Goal: Task Accomplishment & Management: Manage account settings

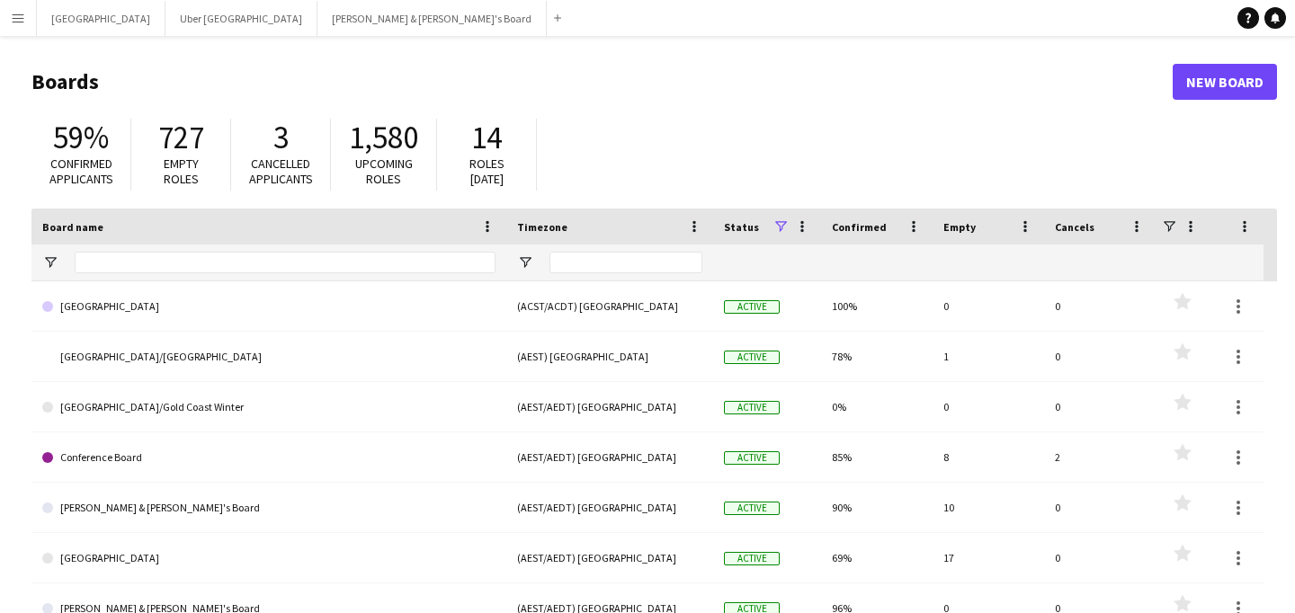
click at [786, 82] on h1 "Boards" at bounding box center [601, 81] width 1141 height 27
click at [317, 22] on button "[PERSON_NAME] & [PERSON_NAME]'s Board Close" at bounding box center [431, 18] width 229 height 35
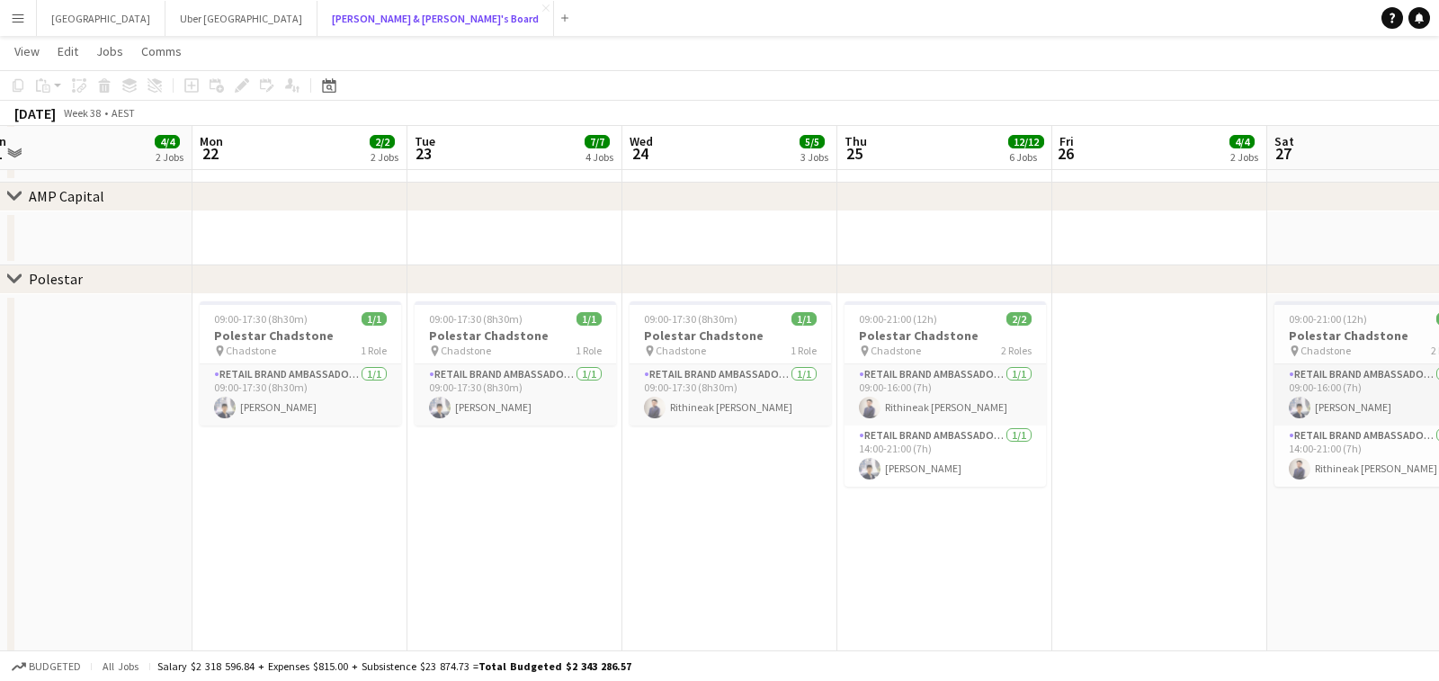
scroll to position [0, 689]
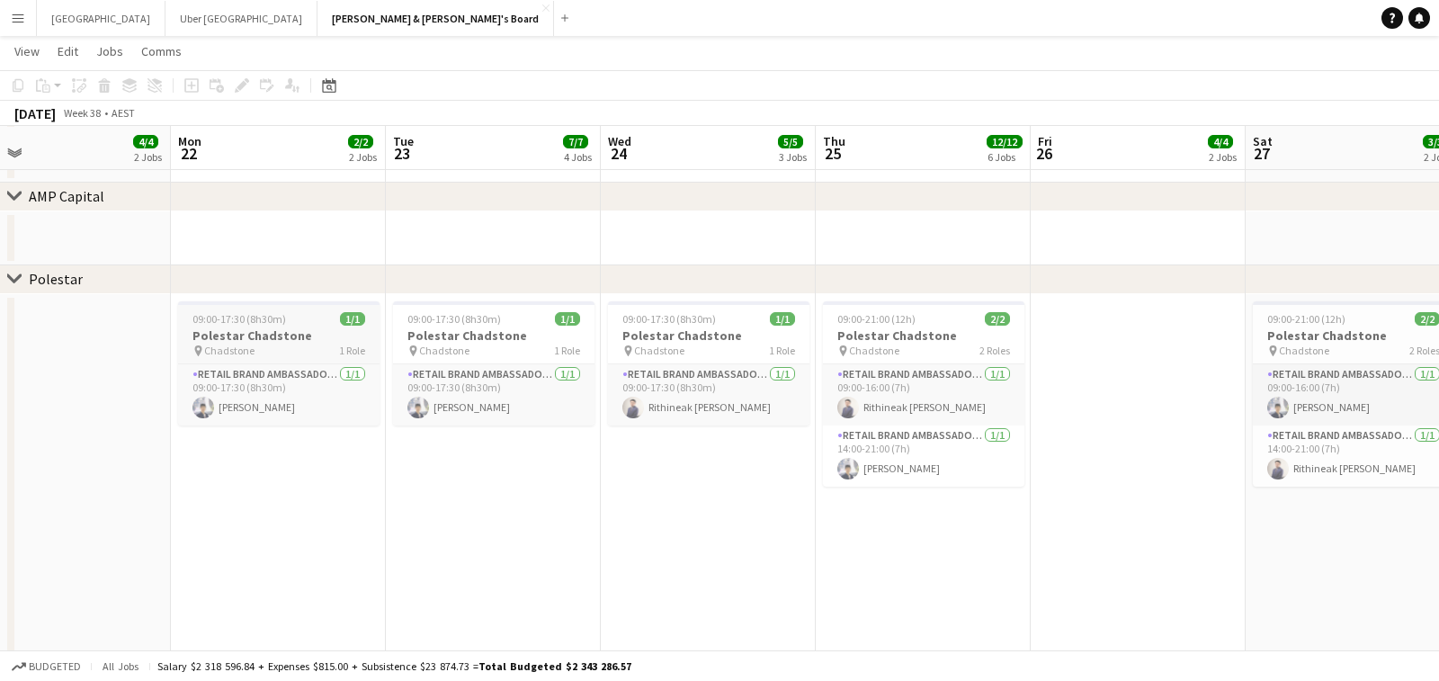
click at [295, 328] on h3 "Polestar Chadstone" at bounding box center [278, 335] width 201 height 16
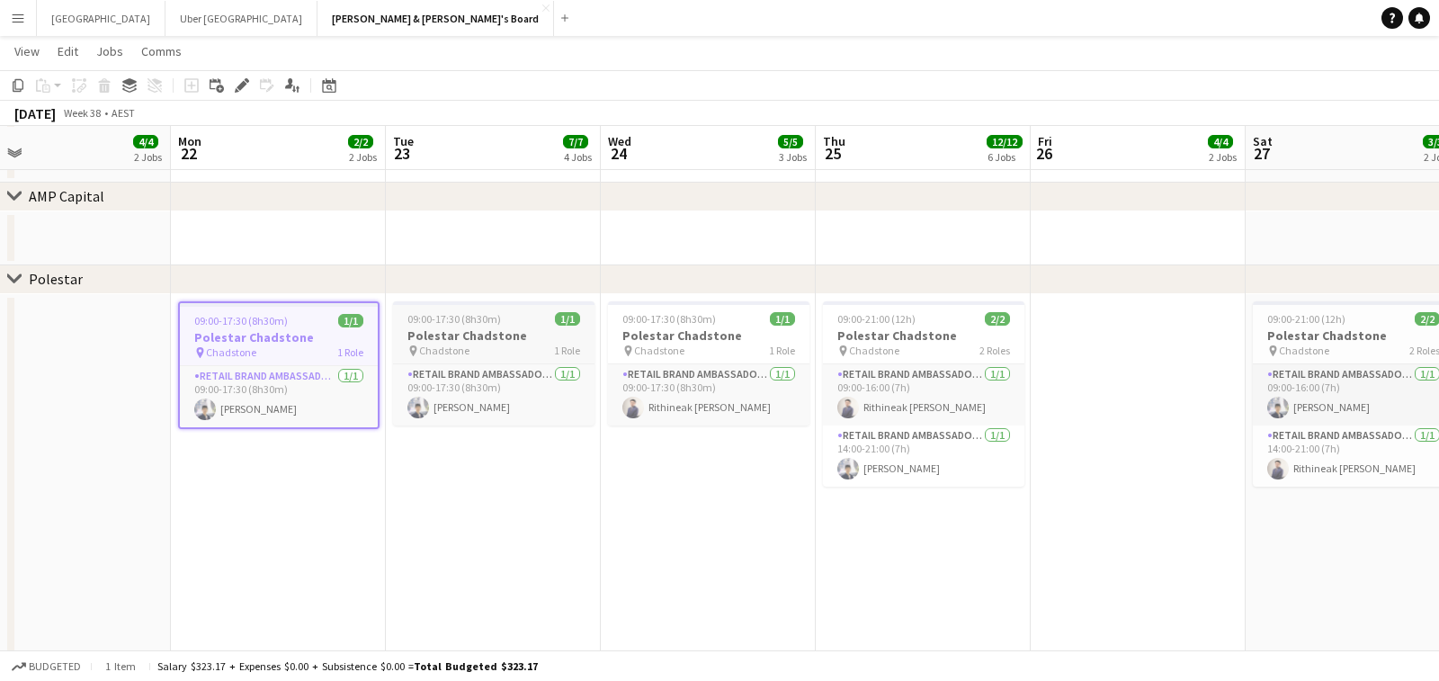
click at [519, 337] on h3 "Polestar Chadstone" at bounding box center [493, 335] width 201 height 16
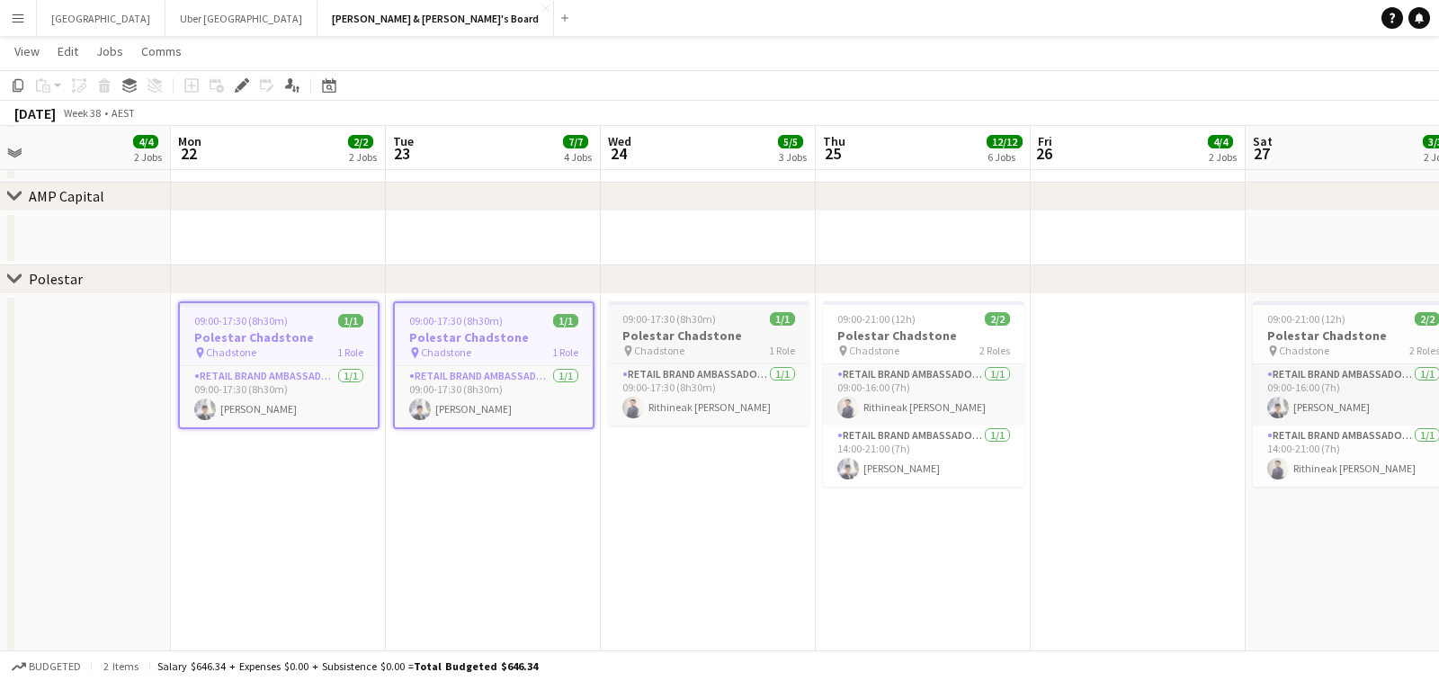
click at [687, 327] on h3 "Polestar Chadstone" at bounding box center [708, 335] width 201 height 16
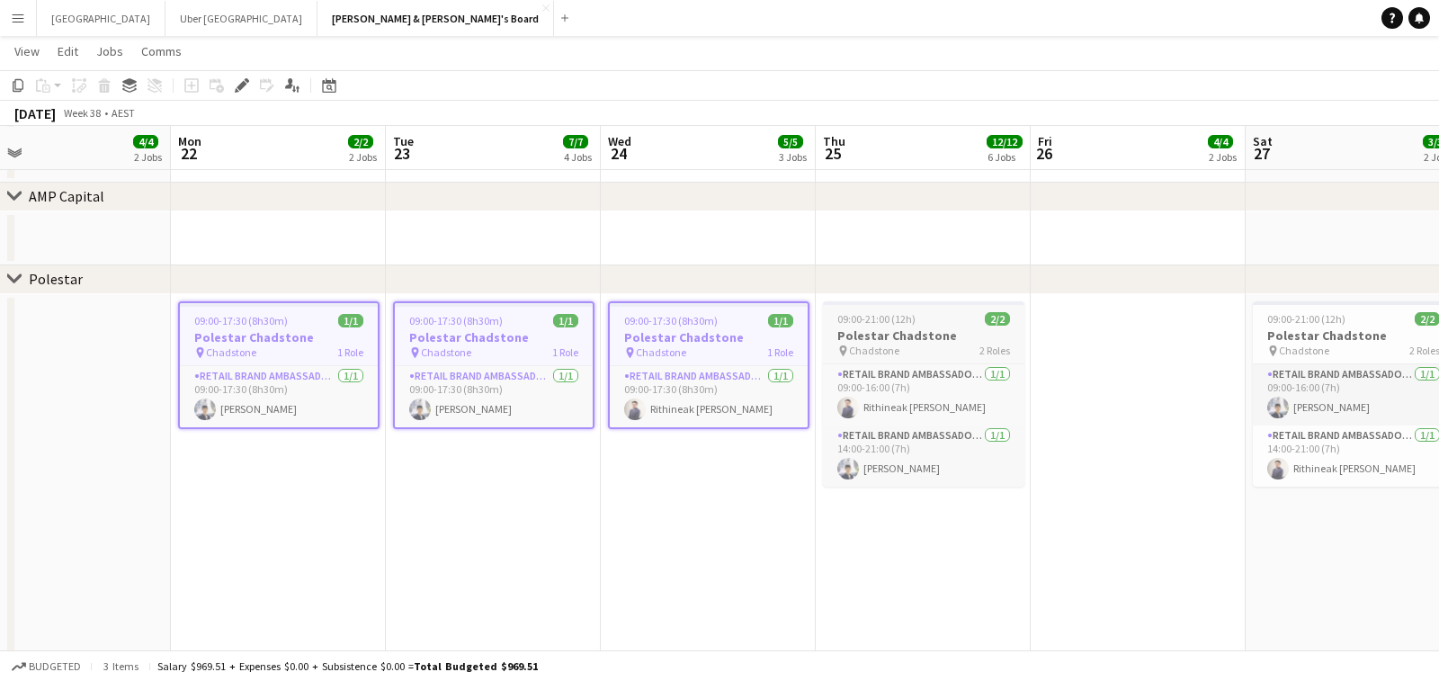
click at [927, 321] on div "09:00-21:00 (12h) 2/2" at bounding box center [923, 318] width 201 height 13
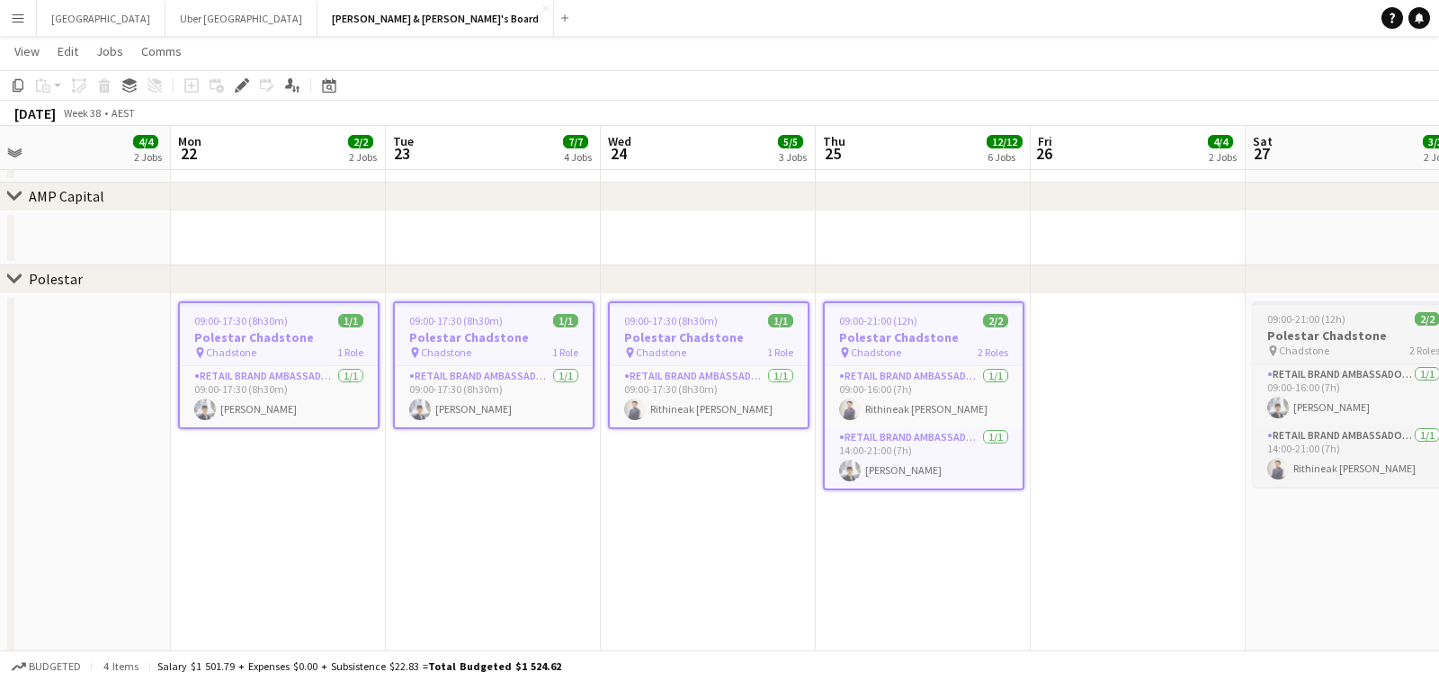
click at [1294, 322] on div "09:00-21:00 (12h) 2/2" at bounding box center [1353, 318] width 201 height 13
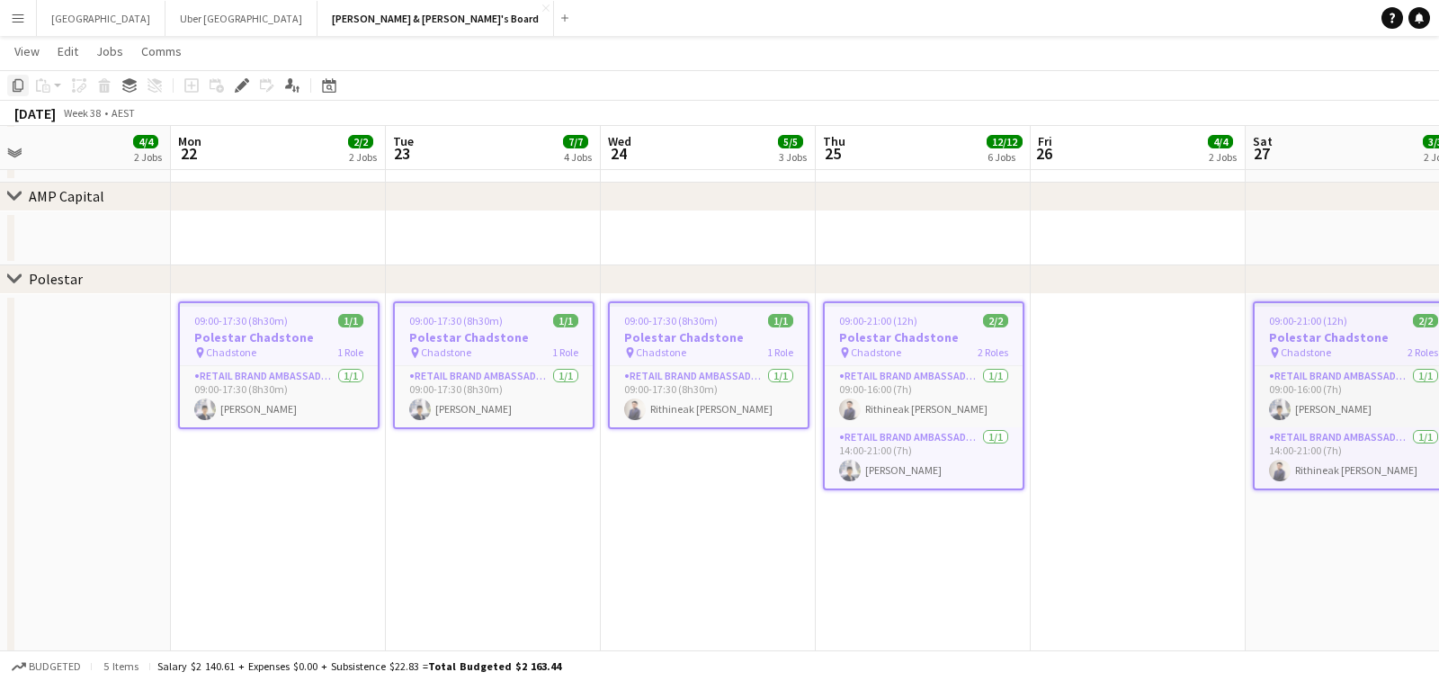
click at [16, 87] on icon "Copy" at bounding box center [18, 85] width 14 height 14
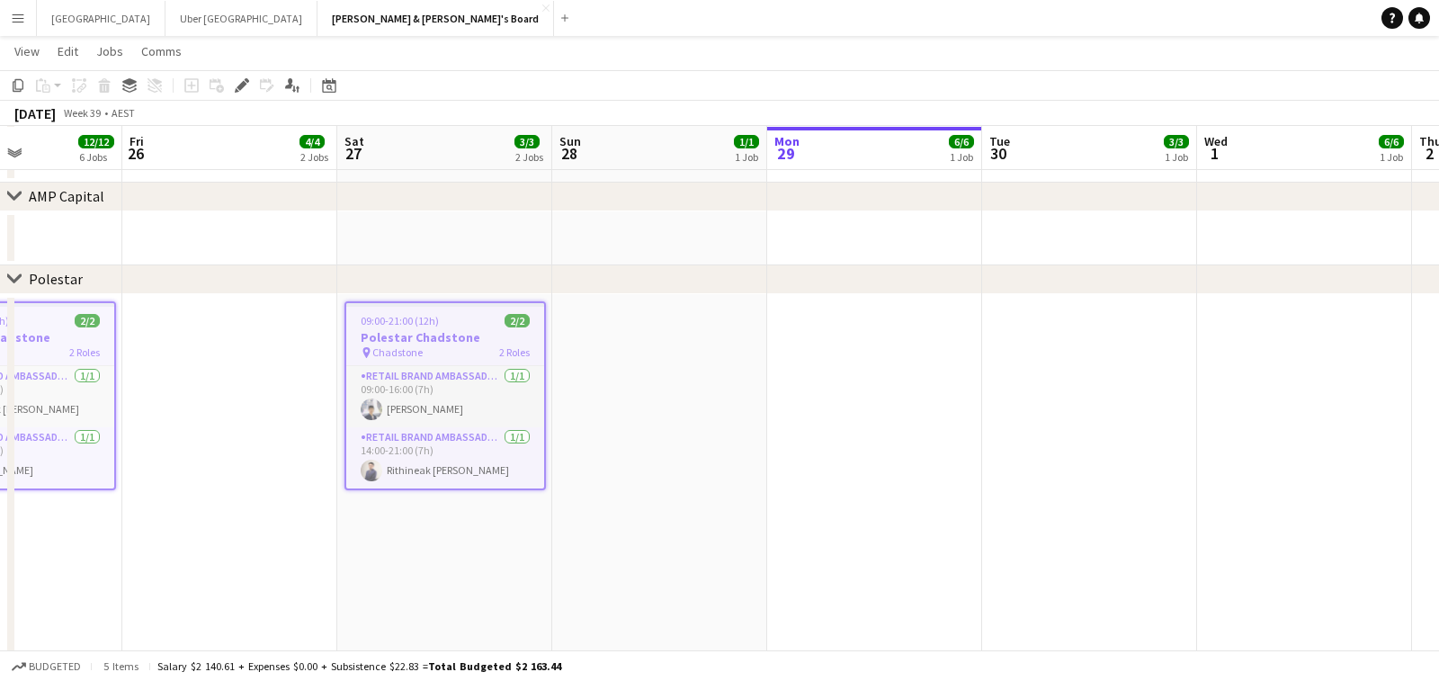
scroll to position [0, 579]
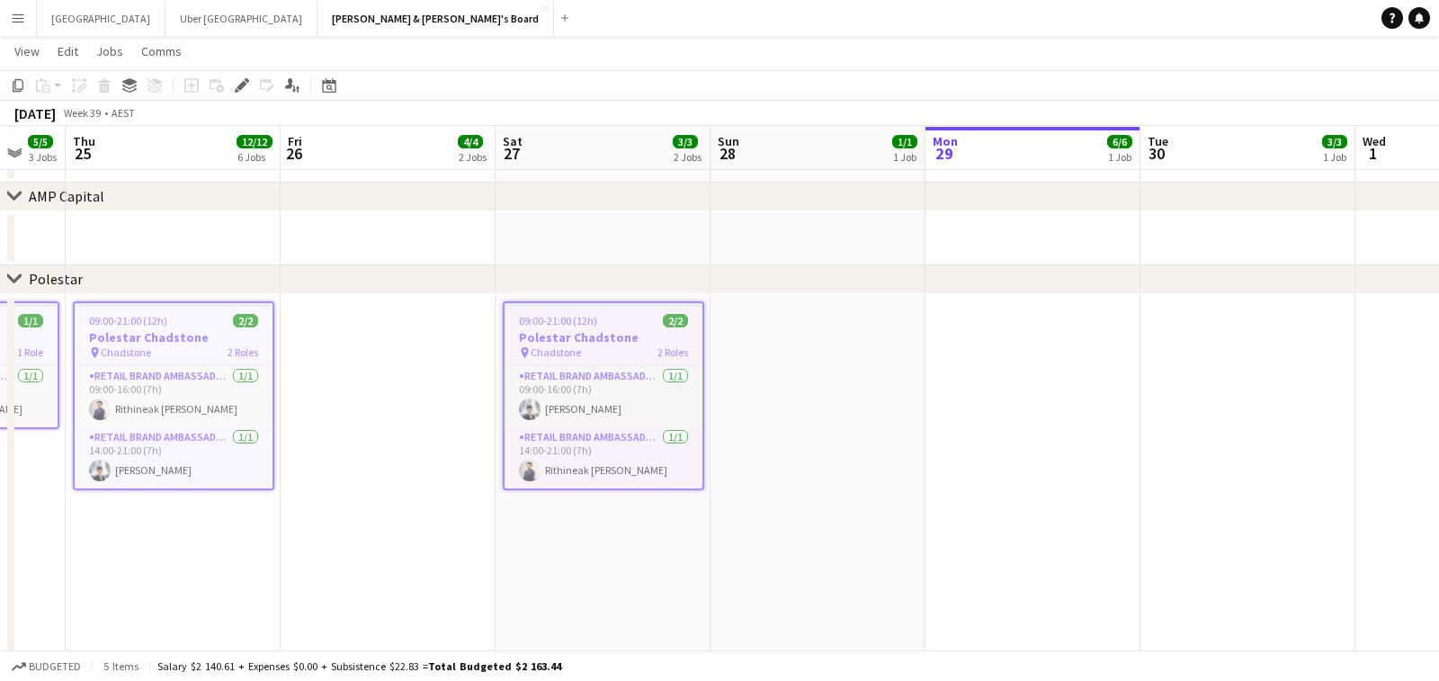
drag, startPoint x: 853, startPoint y: 477, endPoint x: 183, endPoint y: 475, distance: 669.9
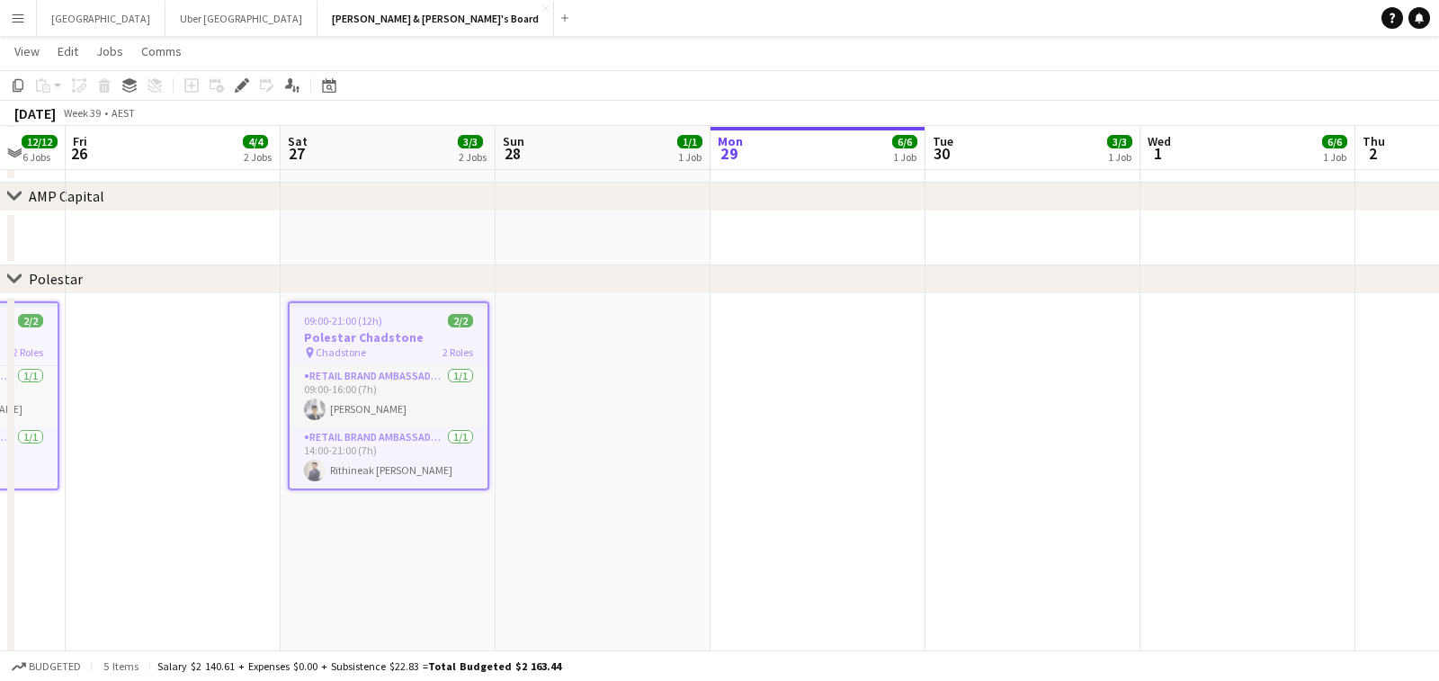
click at [758, 390] on app-date-cell at bounding box center [817, 496] width 215 height 405
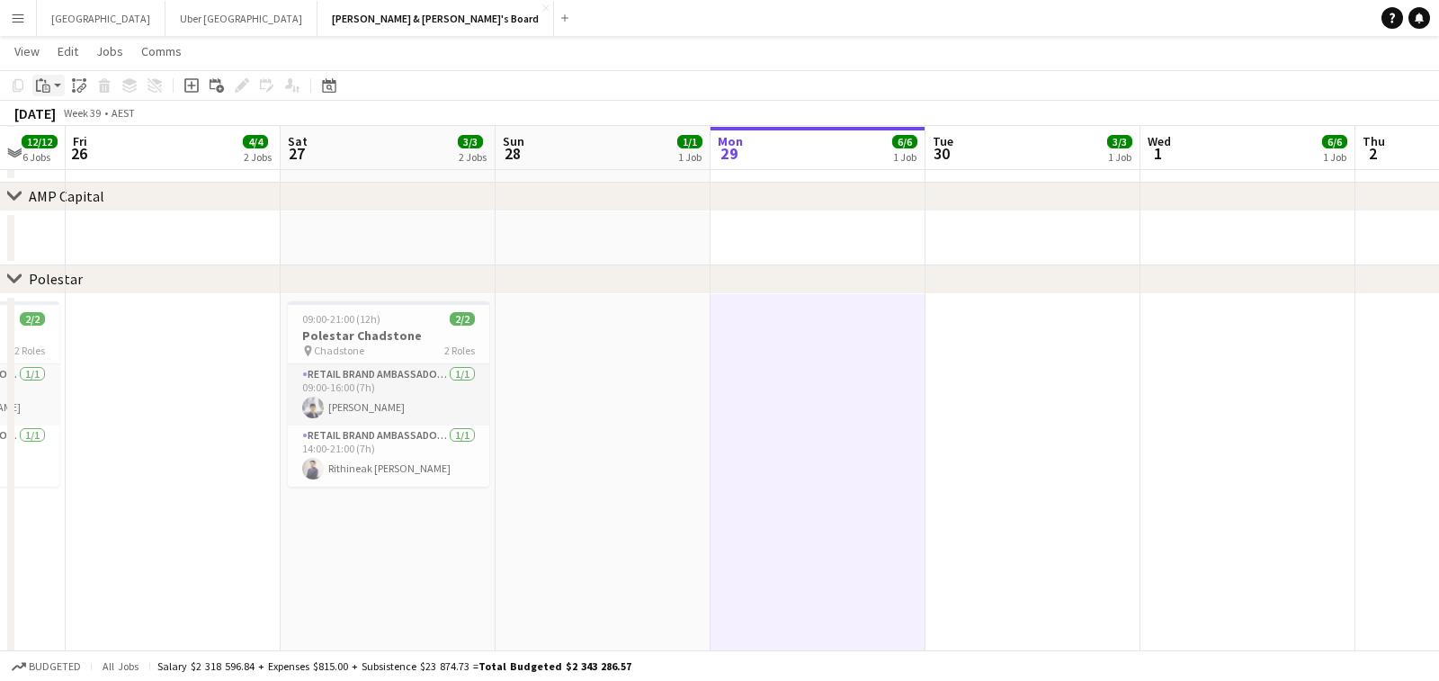
click at [62, 94] on app-action-btn "Paste" at bounding box center [48, 86] width 32 height 22
click at [75, 147] on link "Paste with crew Command Shift V" at bounding box center [119, 150] width 142 height 16
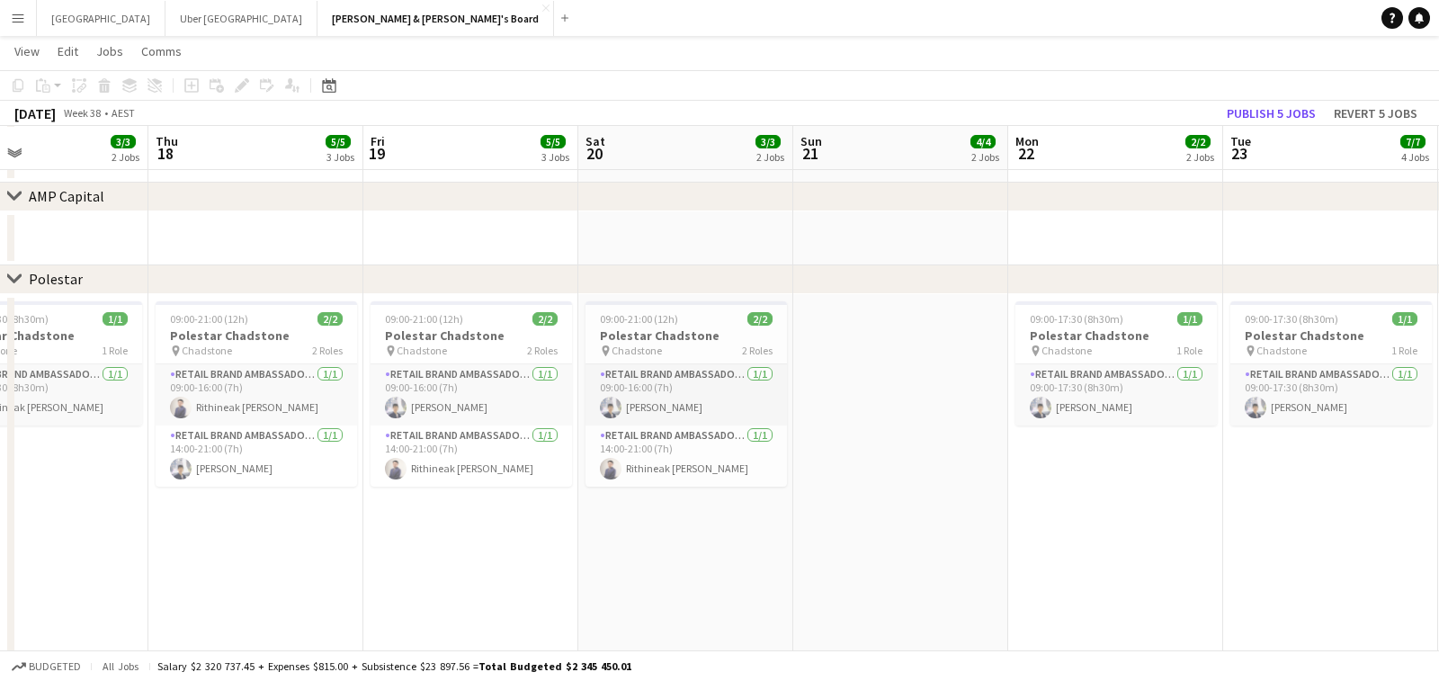
scroll to position [0, 490]
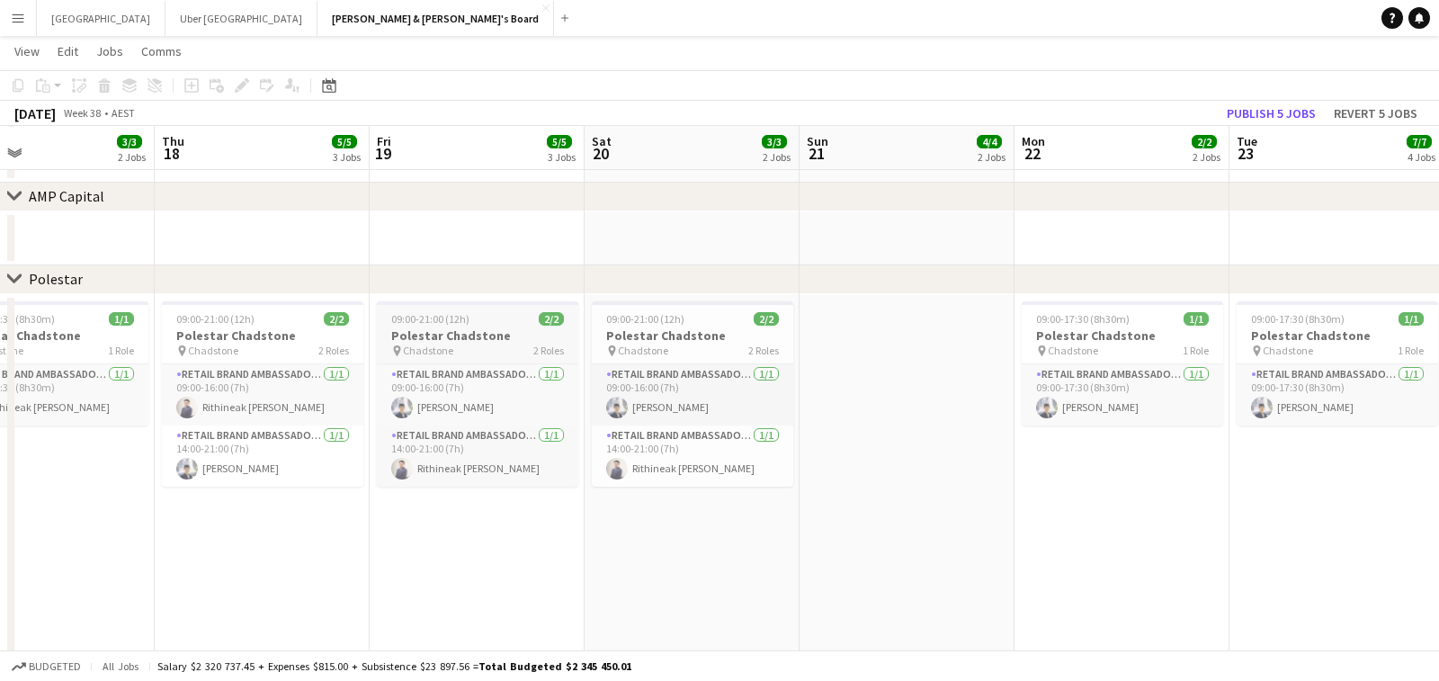
click at [476, 322] on div "09:00-21:00 (12h) 2/2" at bounding box center [477, 318] width 201 height 13
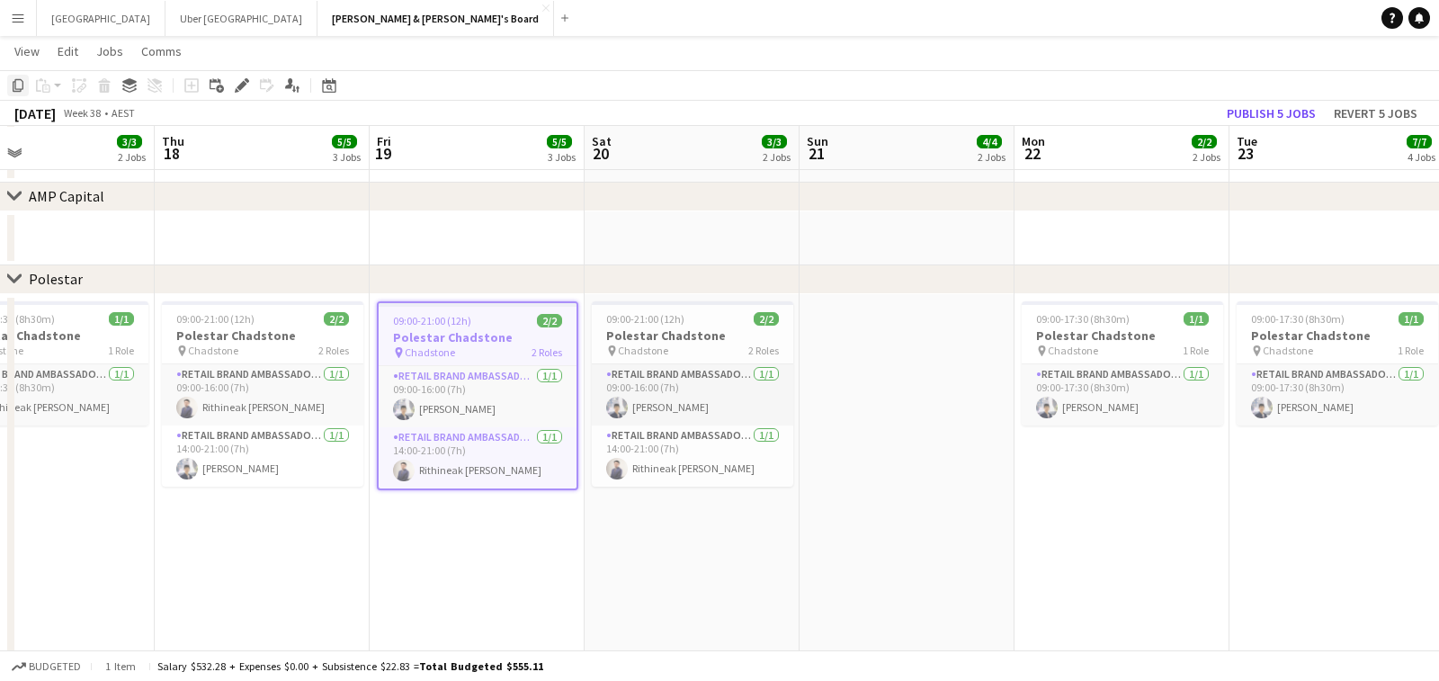
click at [19, 91] on icon at bounding box center [18, 85] width 11 height 13
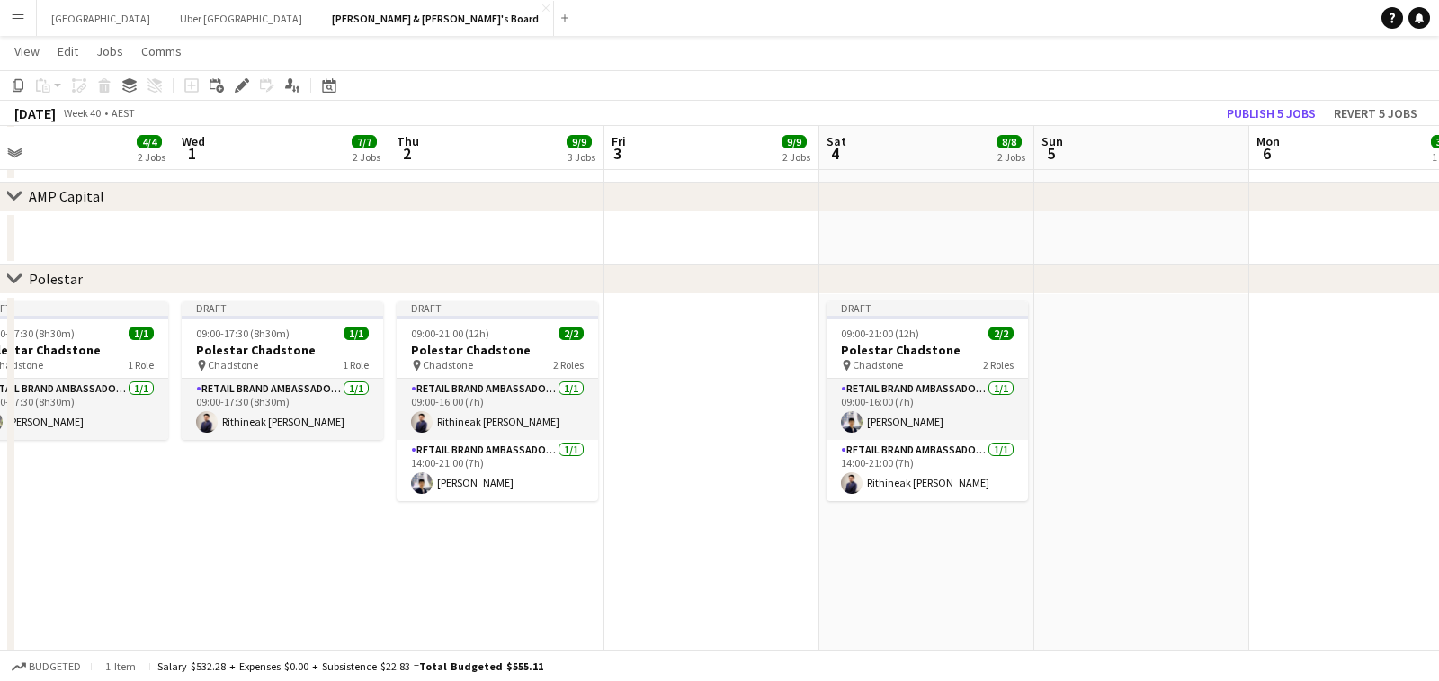
scroll to position [0, 462]
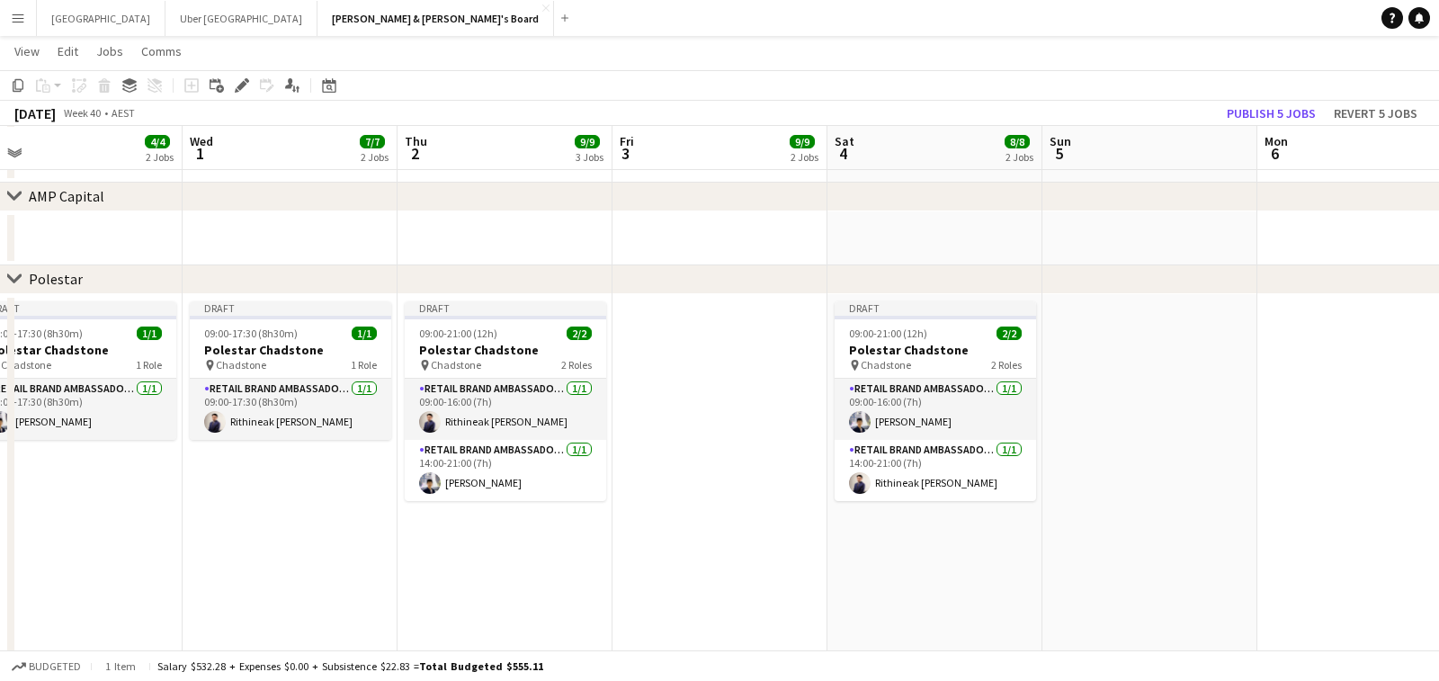
click at [743, 424] on app-date-cell at bounding box center [719, 496] width 215 height 405
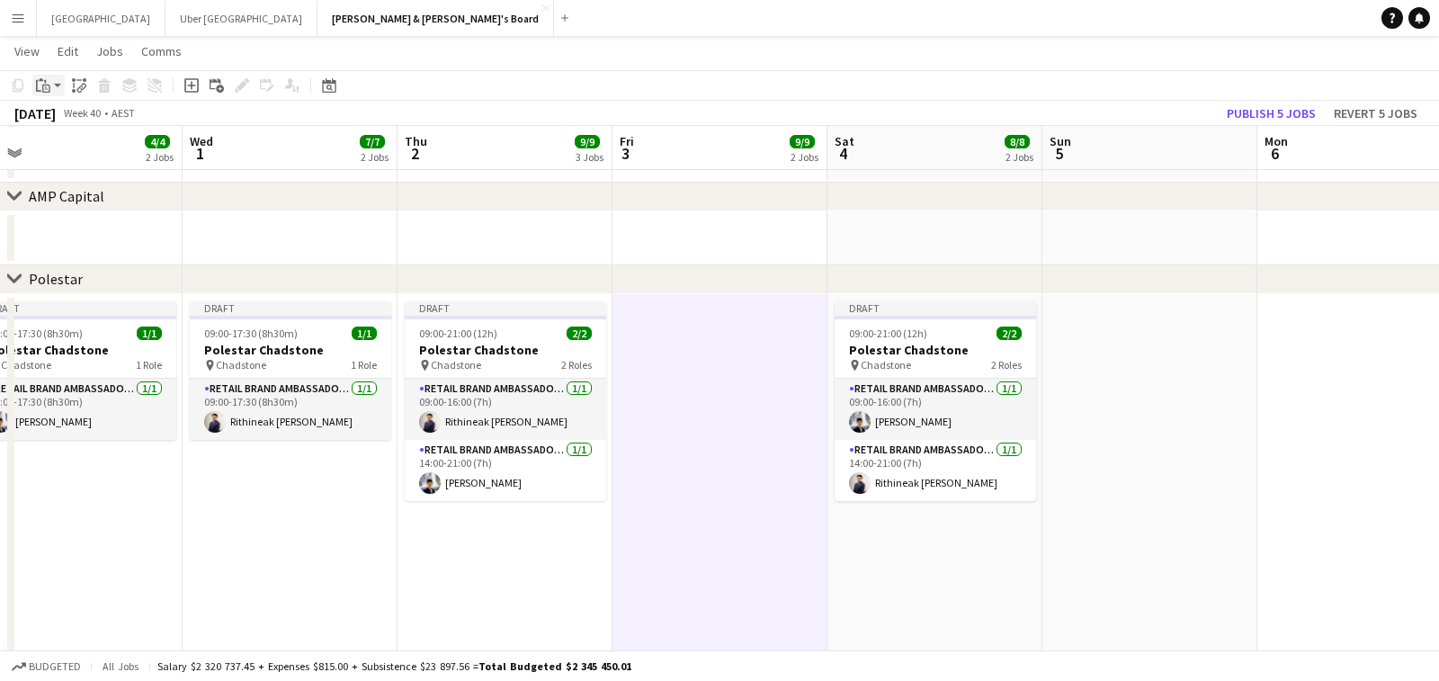
click at [48, 90] on icon "Paste" at bounding box center [43, 85] width 14 height 14
click at [78, 157] on link "Paste with crew Command Shift V" at bounding box center [119, 150] width 142 height 16
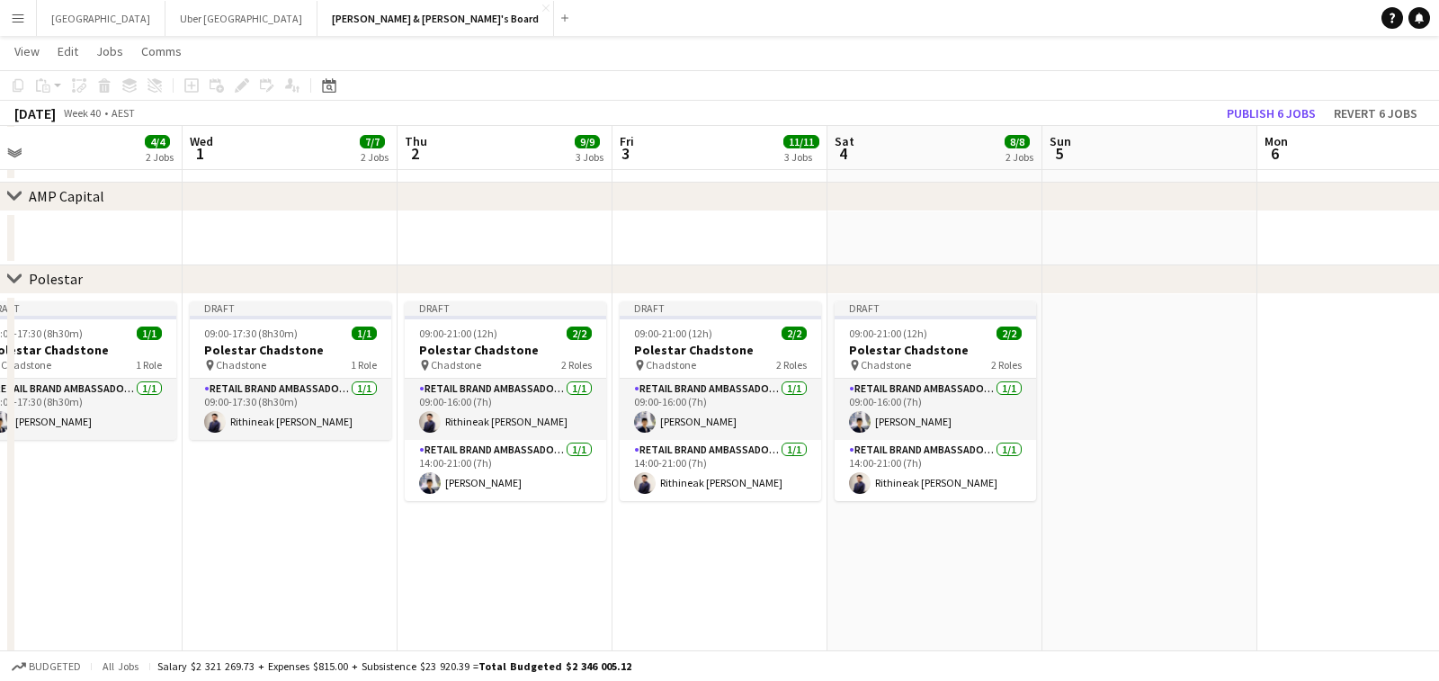
click at [974, 538] on app-date-cell "Draft 09:00-21:00 (12h) 2/2 Polestar Chadstone pin Chadstone 2 Roles RETAIL Bra…" at bounding box center [934, 496] width 215 height 405
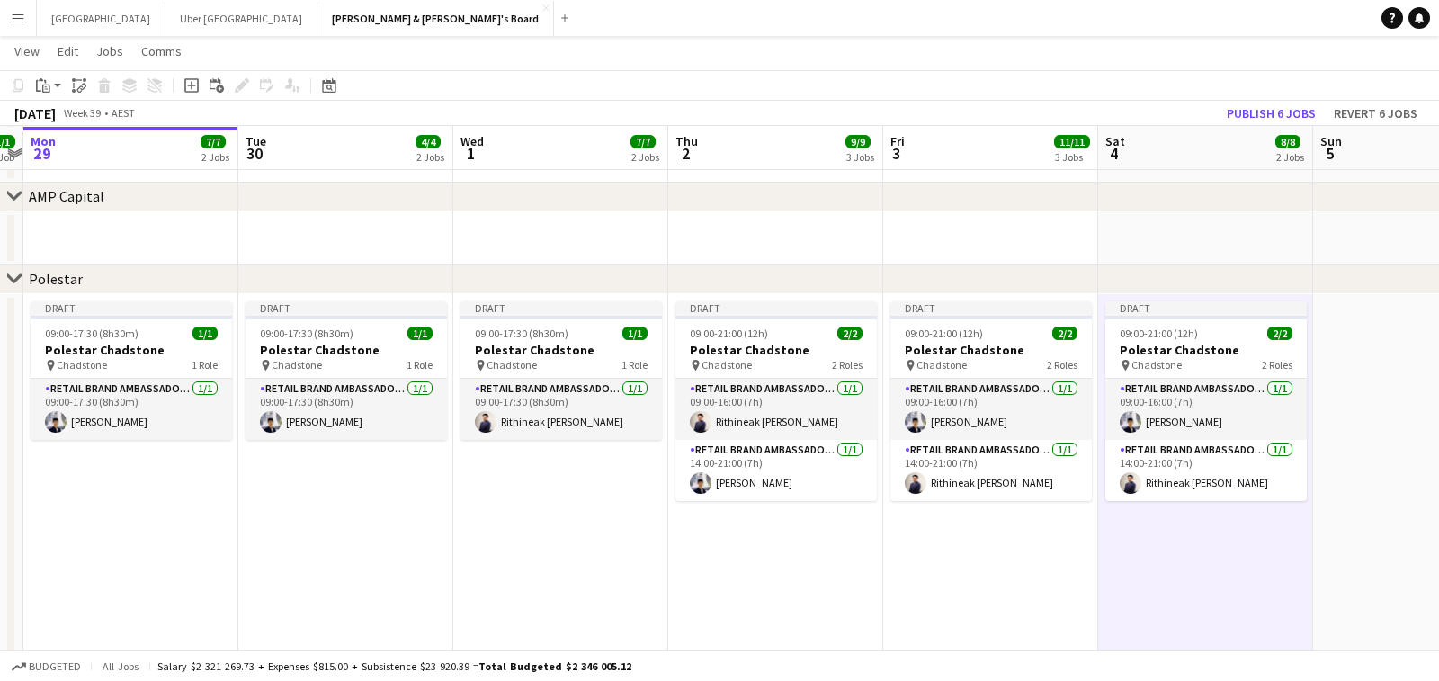
scroll to position [0, 545]
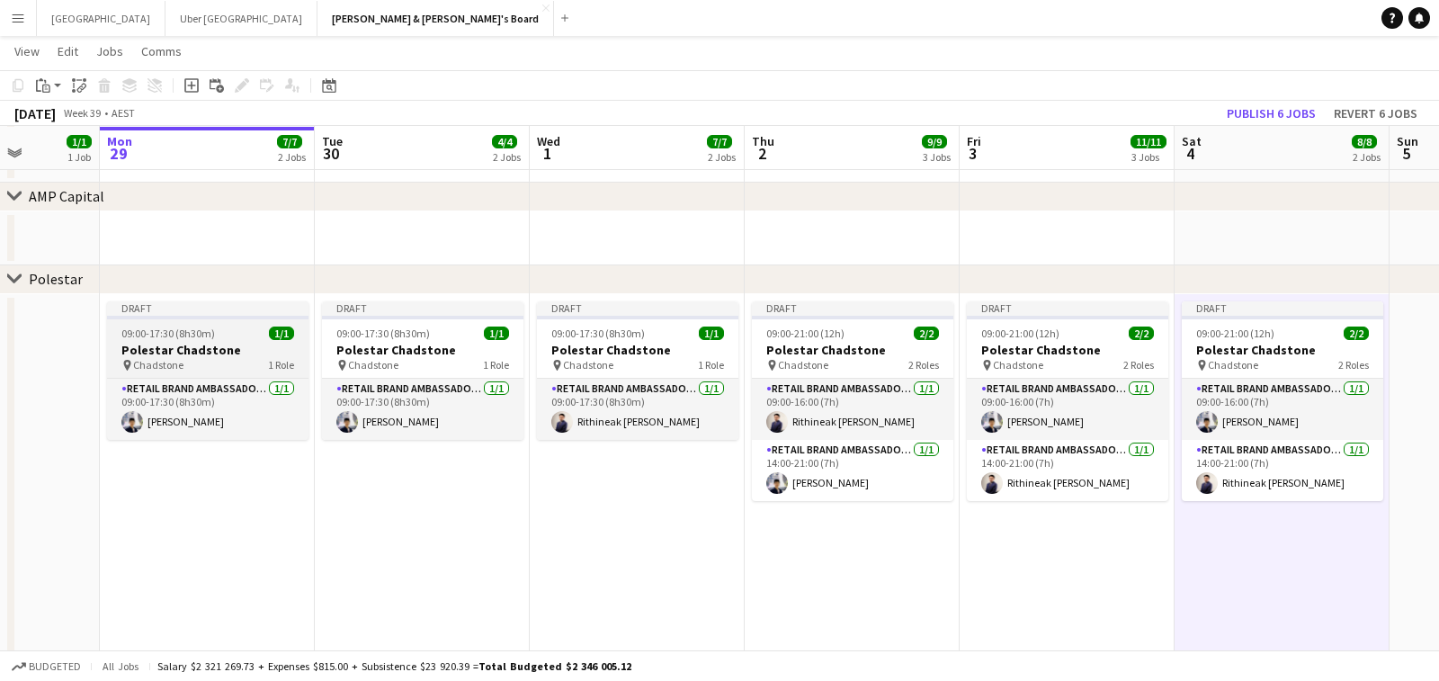
click at [219, 344] on h3 "Polestar Chadstone" at bounding box center [207, 350] width 201 height 16
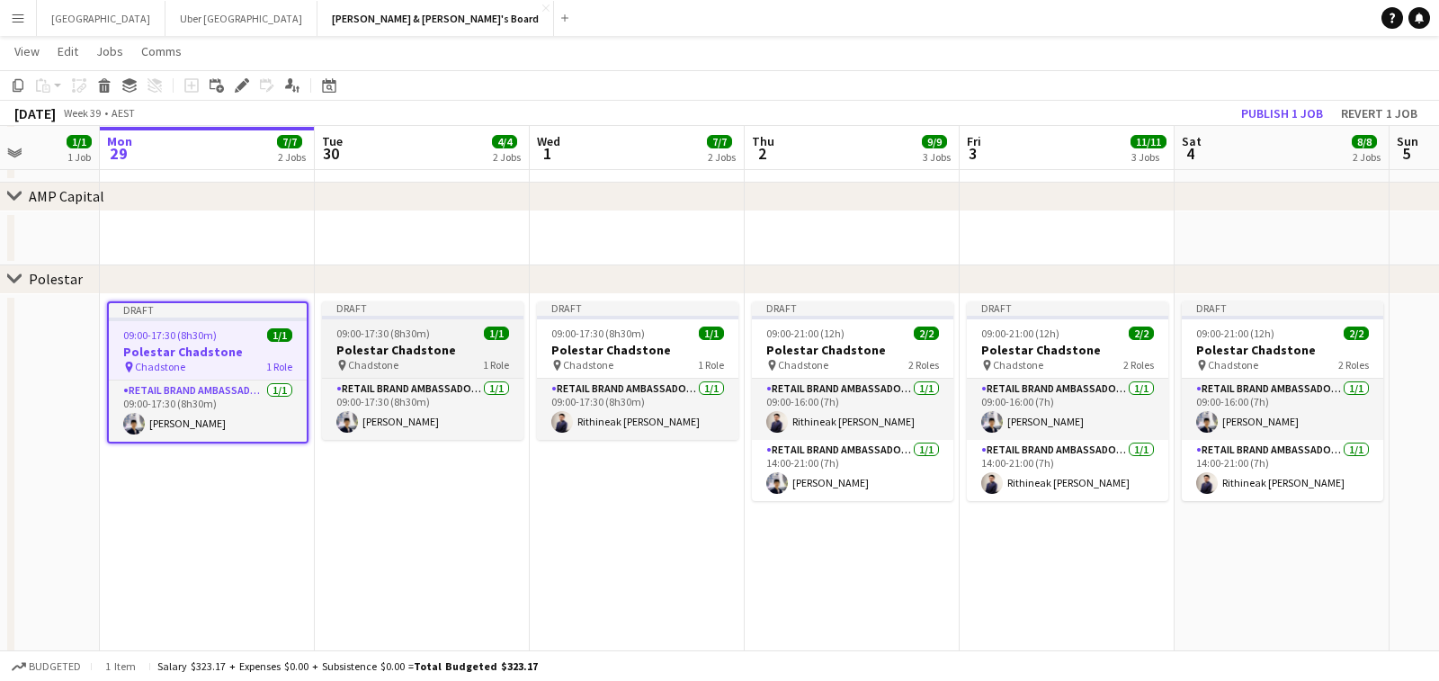
click at [514, 301] on div "Draft" at bounding box center [422, 308] width 201 height 14
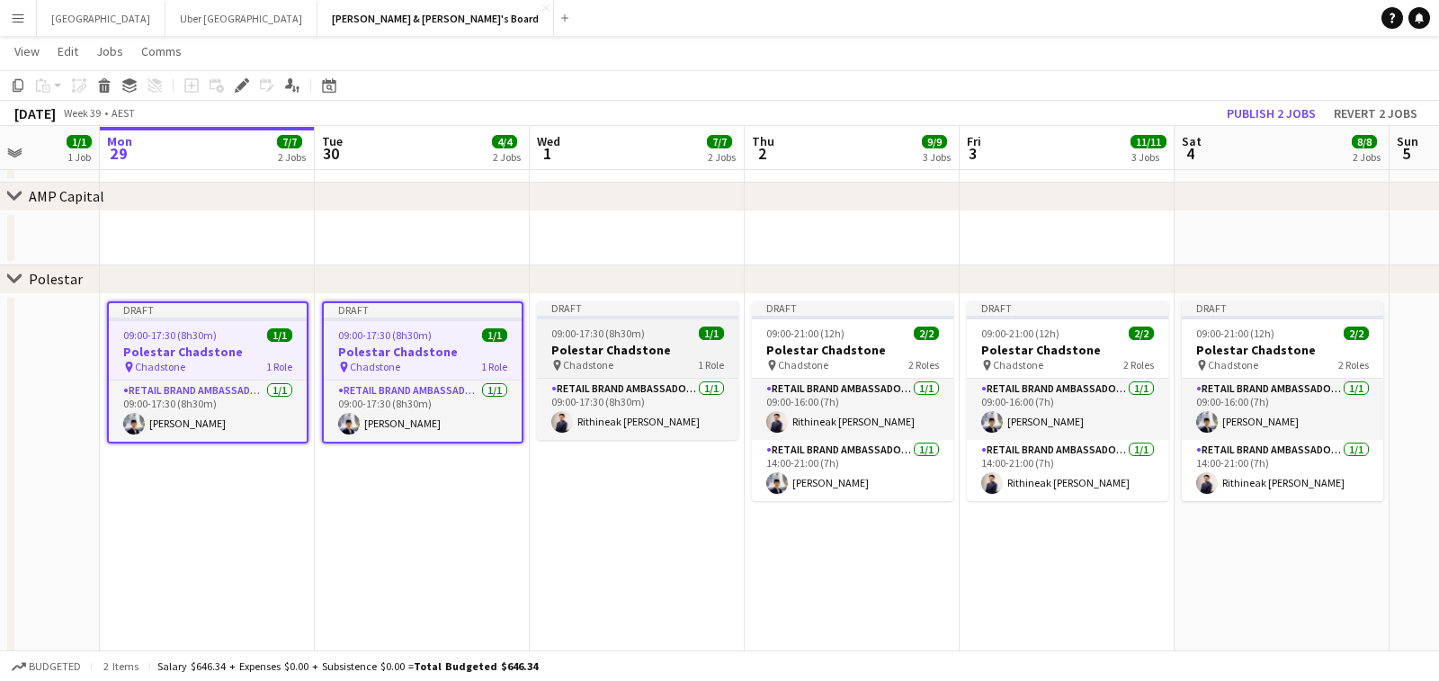
click at [660, 313] on div "Draft" at bounding box center [637, 308] width 201 height 14
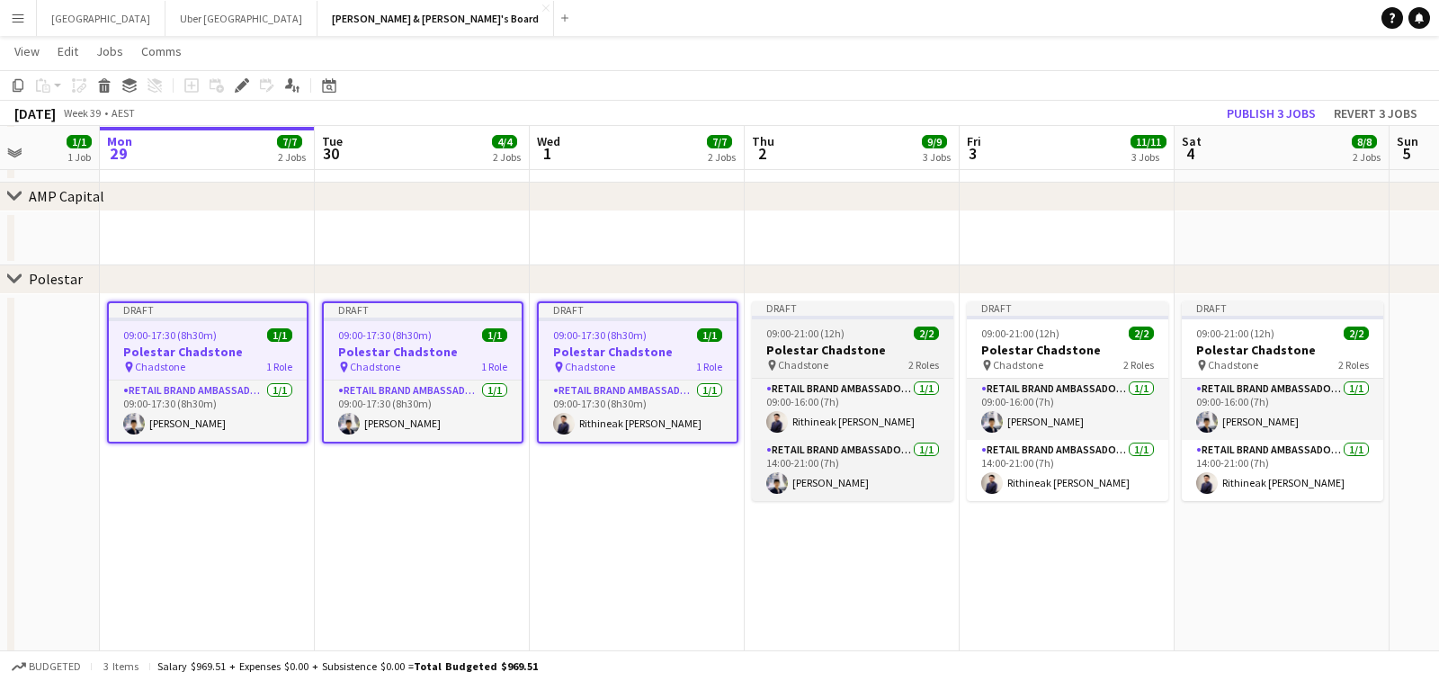
click at [870, 335] on div "09:00-21:00 (12h) 2/2" at bounding box center [852, 332] width 201 height 13
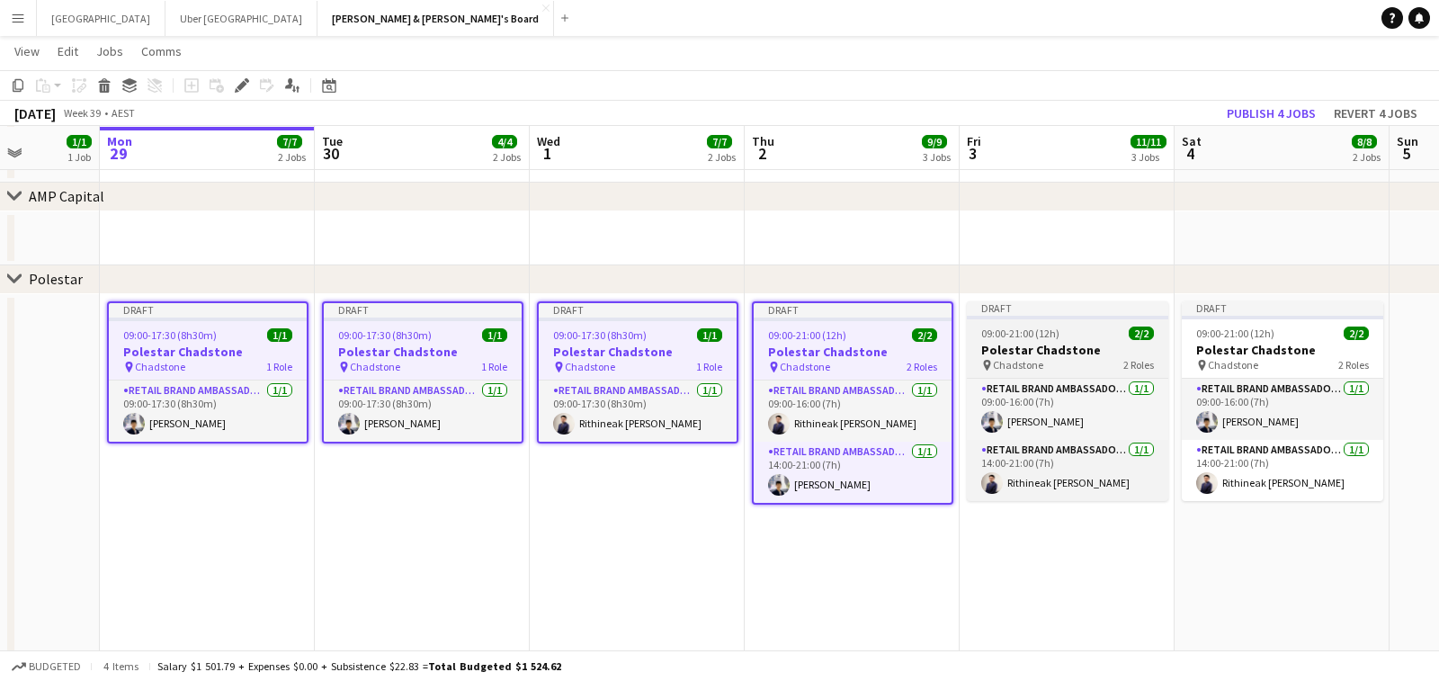
click at [1070, 327] on div "09:00-21:00 (12h) 2/2" at bounding box center [1067, 332] width 201 height 13
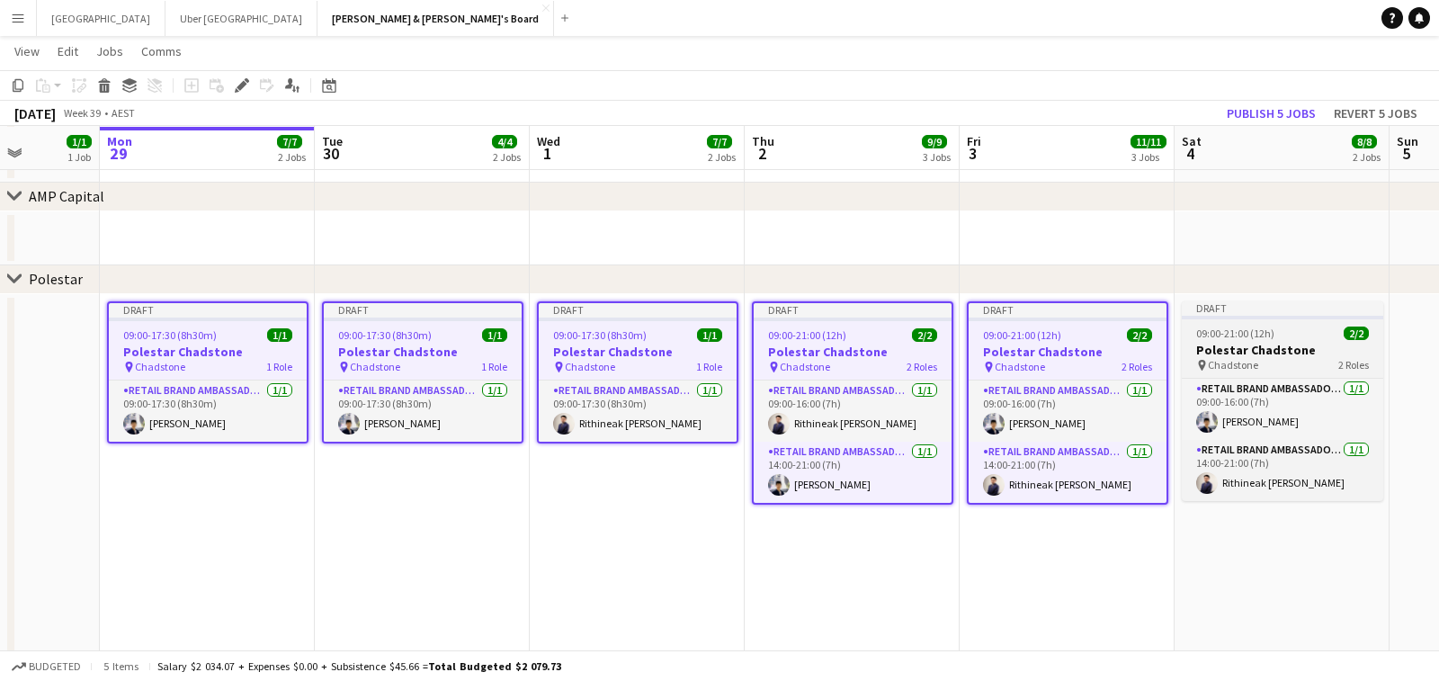
click at [1244, 337] on span "09:00-21:00 (12h)" at bounding box center [1235, 332] width 78 height 13
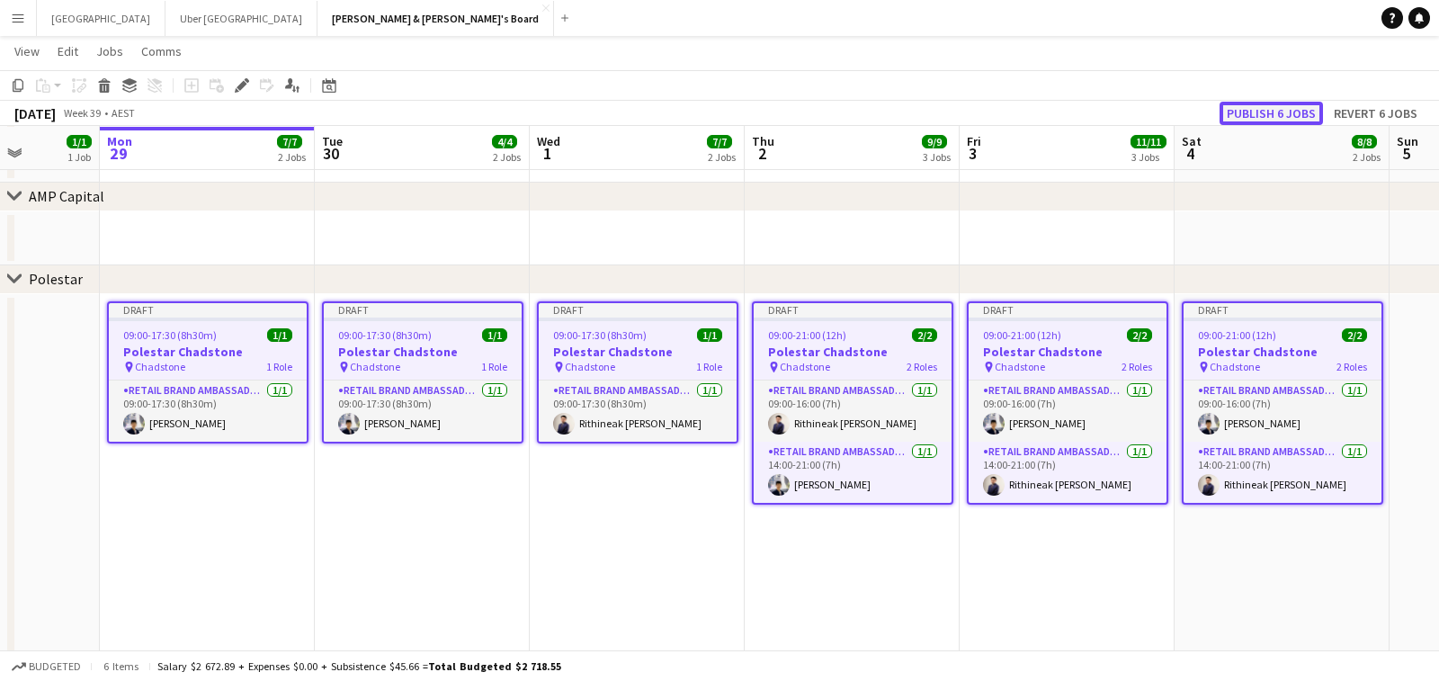
click at [1294, 113] on button "Publish 6 jobs" at bounding box center [1270, 113] width 103 height 23
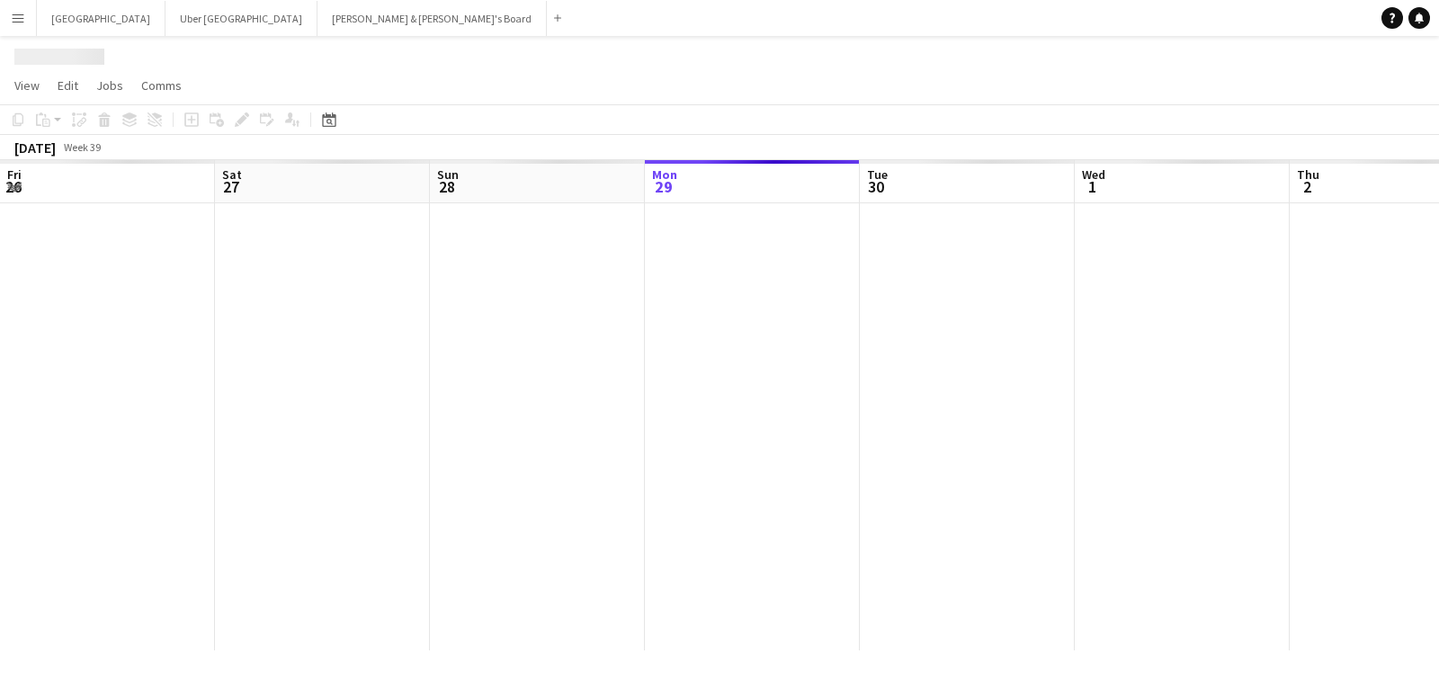
scroll to position [0, 429]
